Goal: Information Seeking & Learning: Learn about a topic

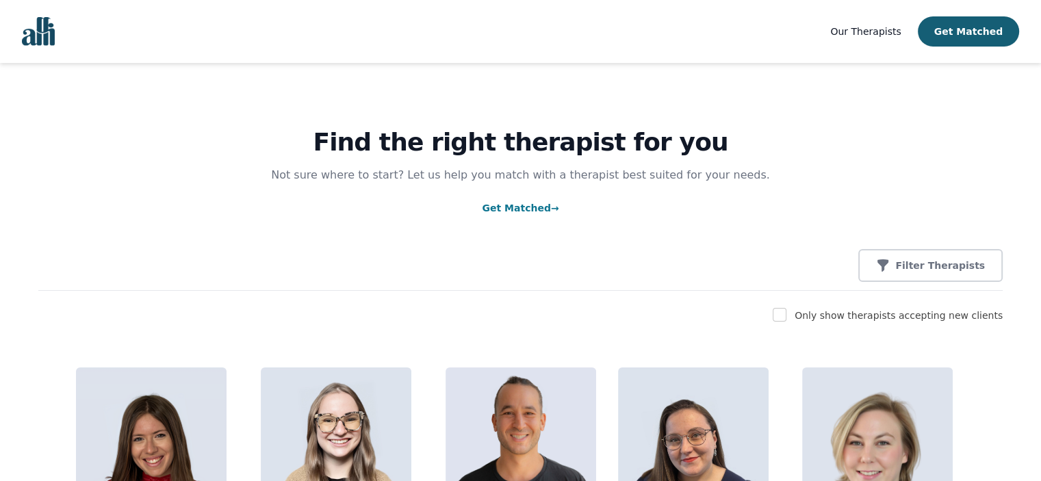
scroll to position [1664, 0]
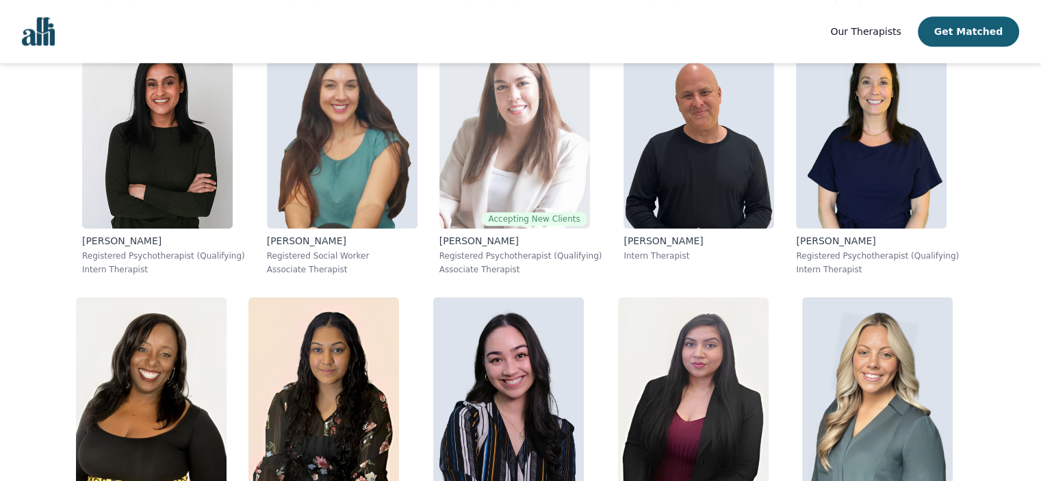
click at [512, 183] on img at bounding box center [514, 129] width 151 height 197
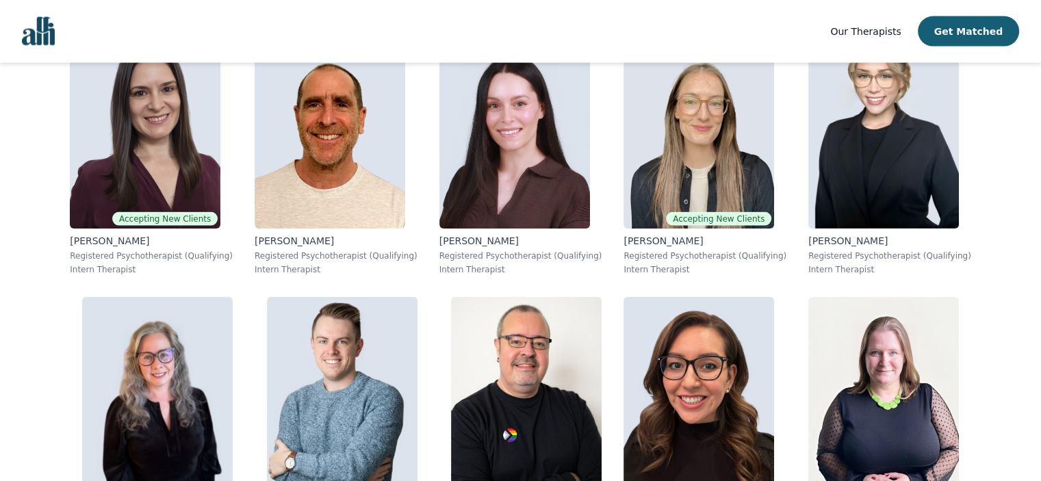
scroll to position [5382, 0]
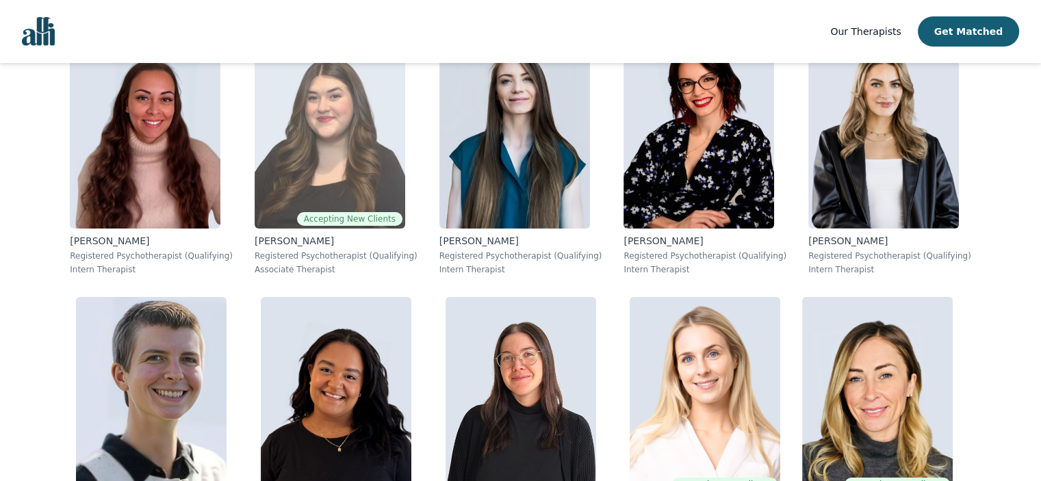
click at [371, 133] on img at bounding box center [330, 129] width 151 height 197
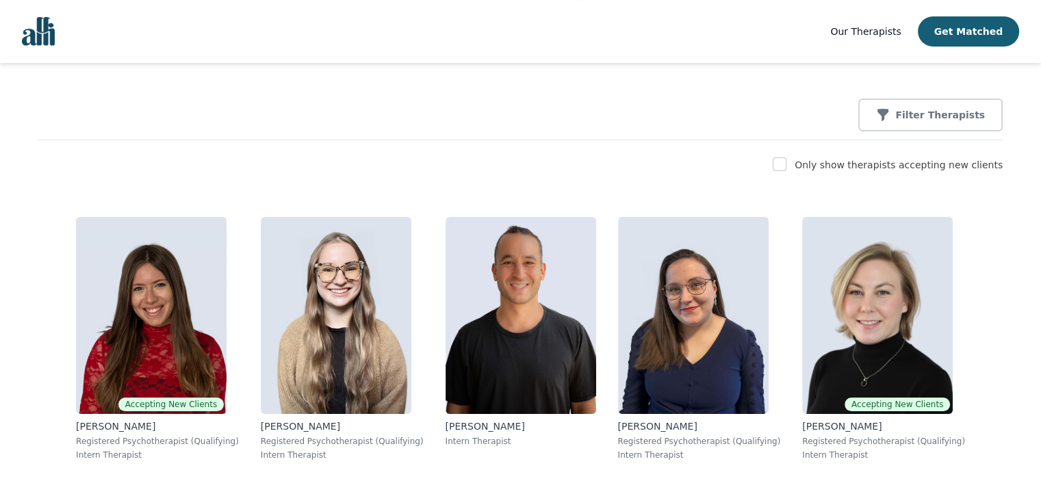
scroll to position [6178, 0]
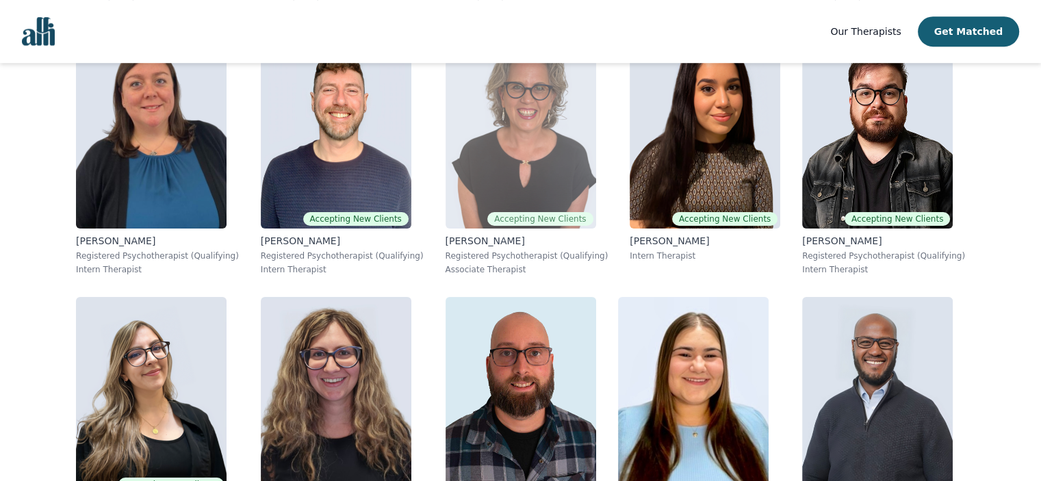
click at [490, 155] on img at bounding box center [521, 129] width 151 height 197
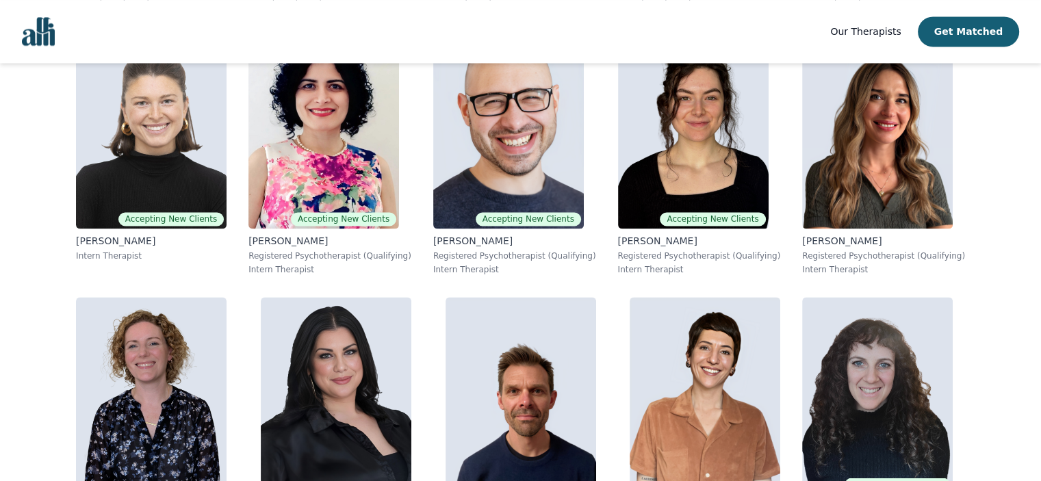
scroll to position [7506, 0]
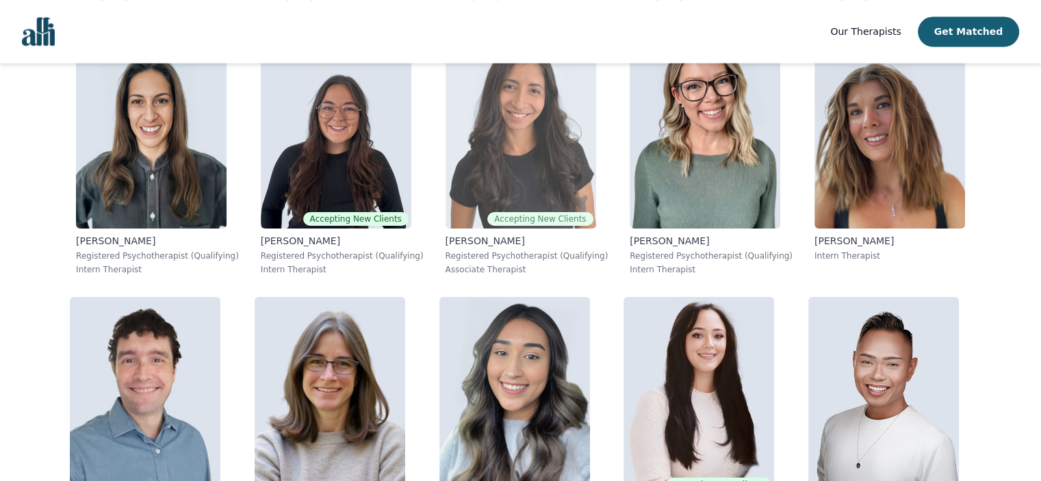
click at [523, 132] on img at bounding box center [521, 129] width 151 height 197
